Goal: Register for event/course

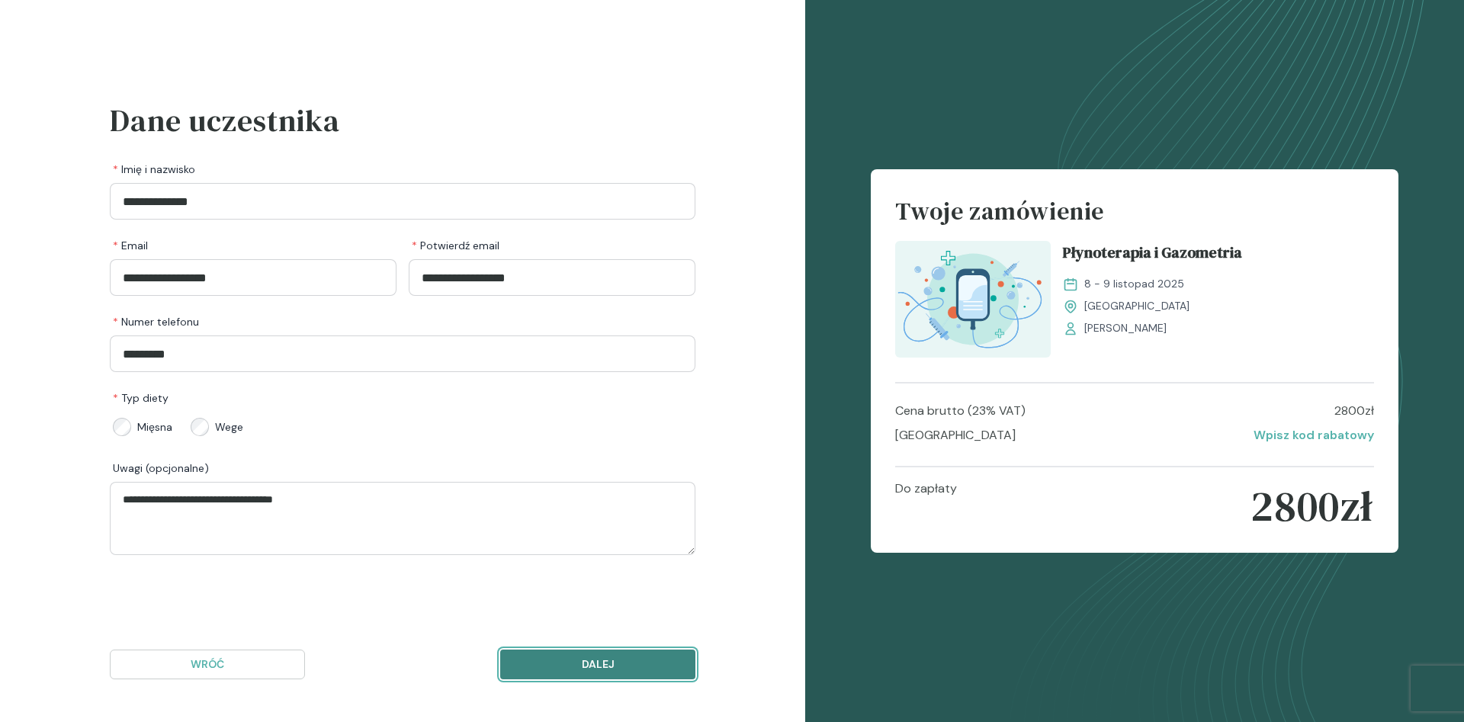
click at [625, 658] on p "Dalej" at bounding box center [597, 665] width 169 height 16
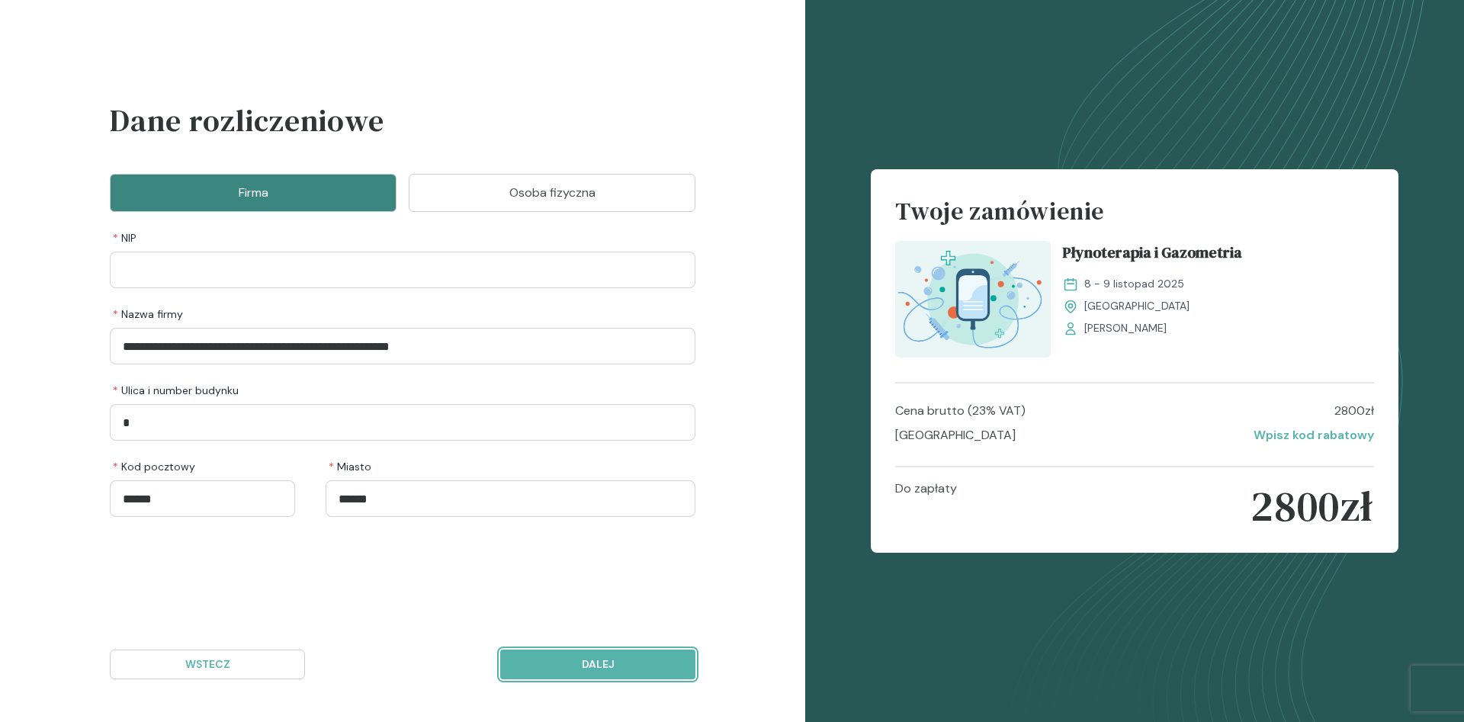
click at [625, 658] on p "Dalej" at bounding box center [597, 665] width 169 height 16
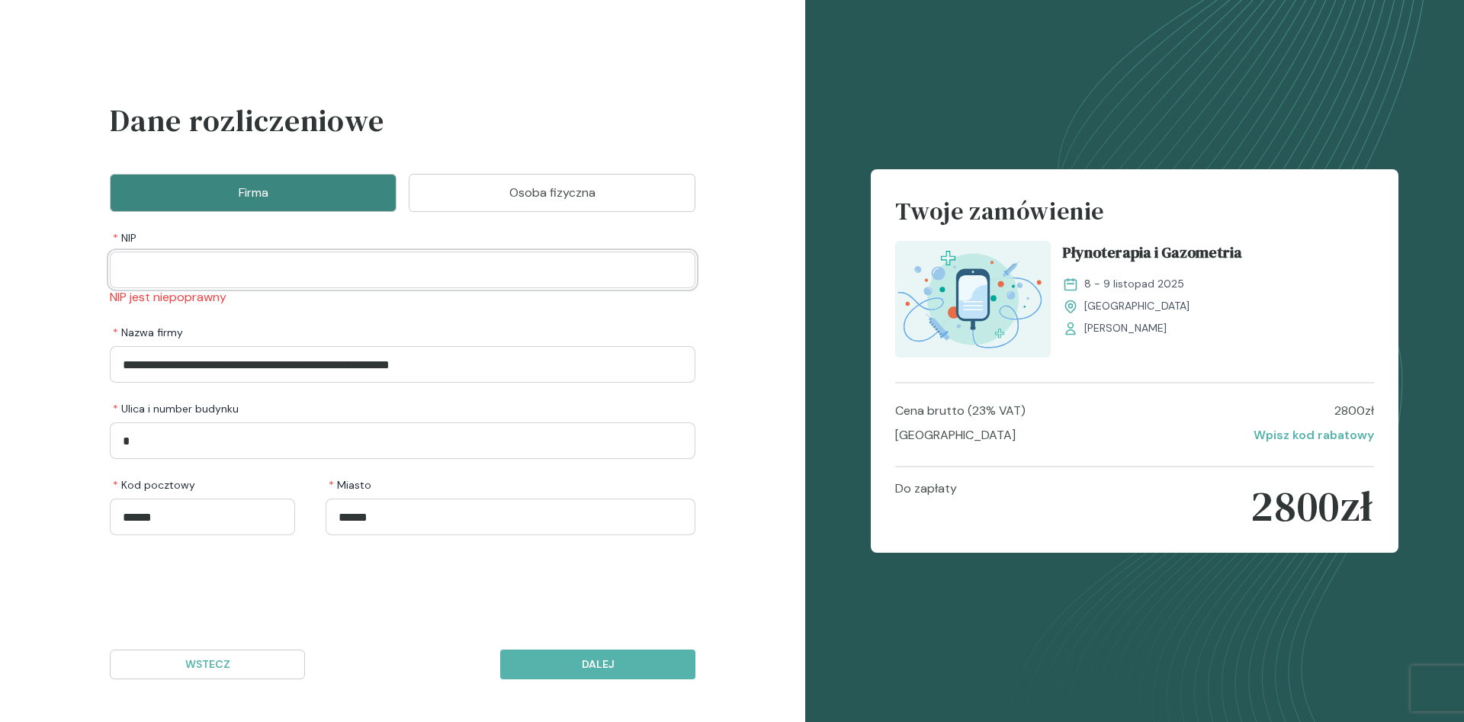
click at [268, 269] on input "NIP" at bounding box center [403, 270] width 586 height 37
type input "*"
click at [624, 665] on p "Dalej" at bounding box center [597, 665] width 169 height 16
click at [155, 269] on input "*" at bounding box center [403, 270] width 586 height 37
click at [544, 187] on p "Osoba fizyczna" at bounding box center [552, 193] width 249 height 18
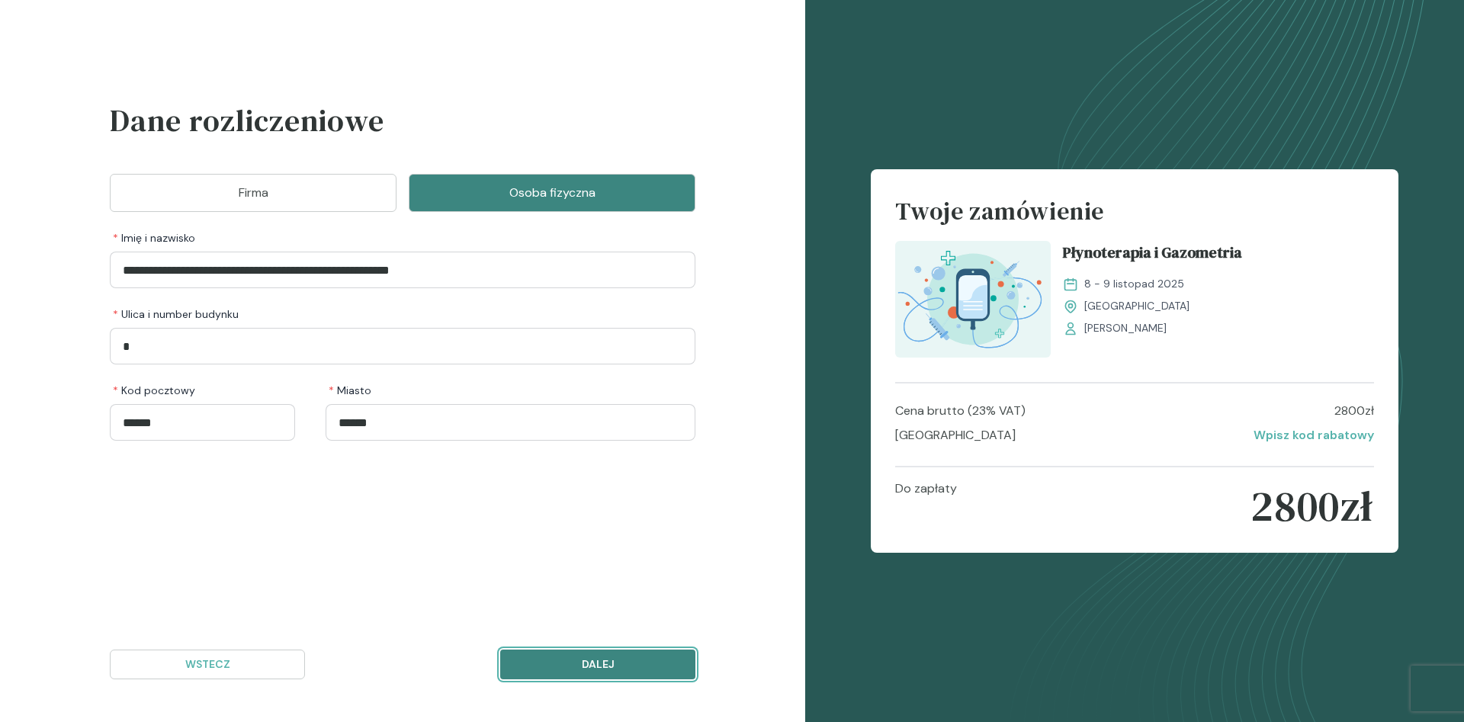
click at [621, 659] on p "Dalej" at bounding box center [597, 665] width 169 height 16
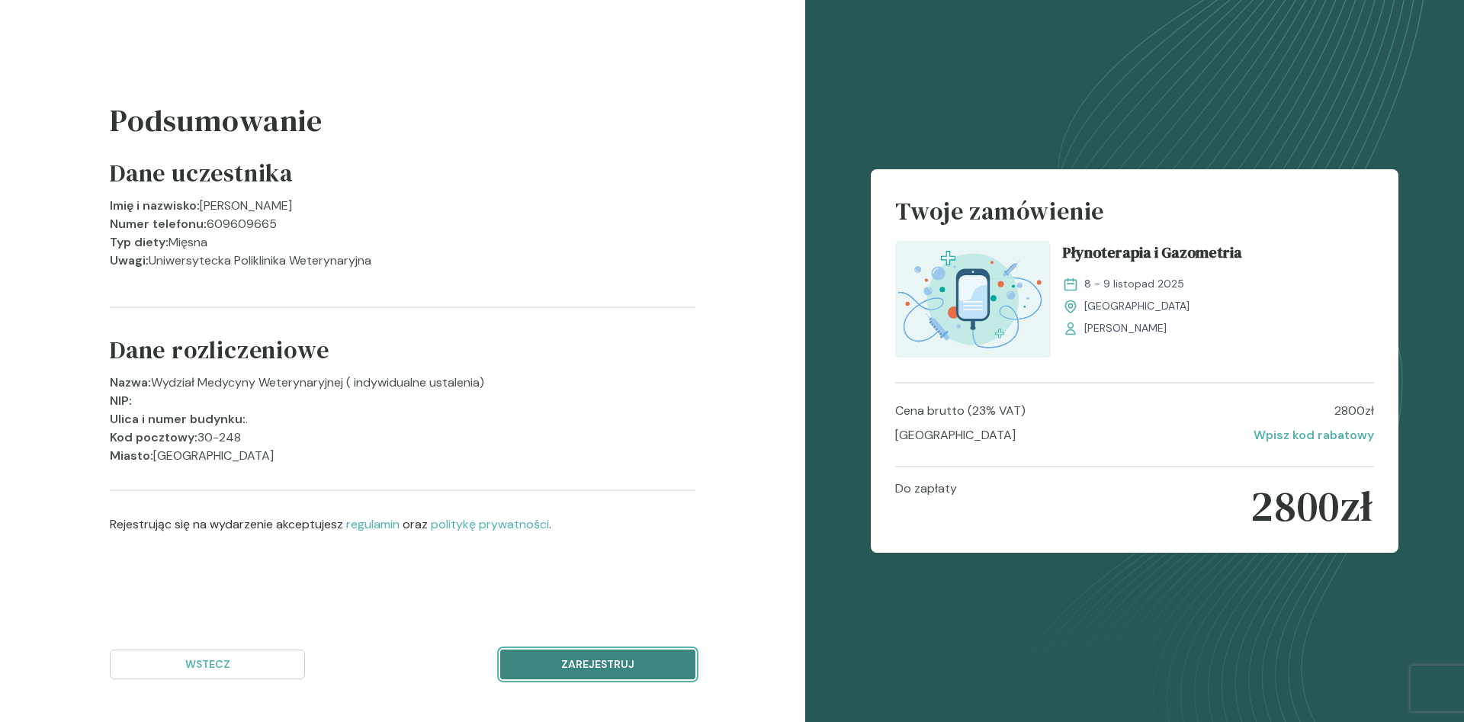
click at [621, 660] on p "Zarejestruj" at bounding box center [597, 665] width 169 height 16
